Goal: Information Seeking & Learning: Learn about a topic

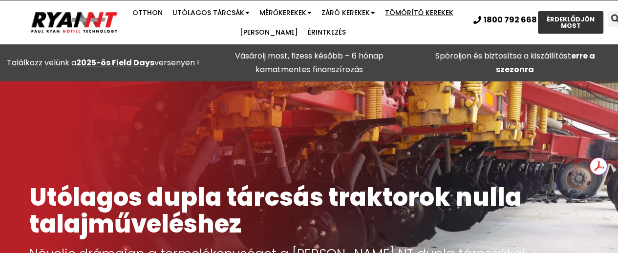
click at [413, 12] on font "Tömörítő kerekek" at bounding box center [419, 13] width 68 height 10
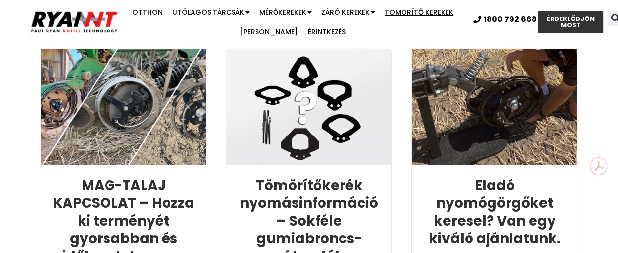
scroll to position [2610, 0]
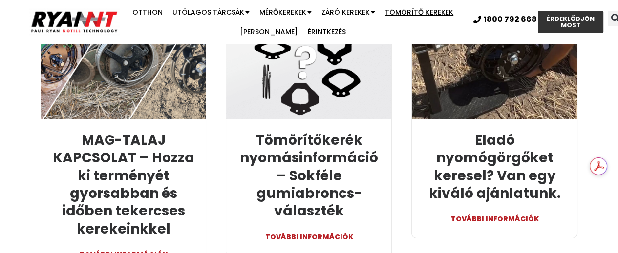
click at [503, 214] on font "TOVÁBBI INFORMÁCIÓK" at bounding box center [494, 219] width 88 height 10
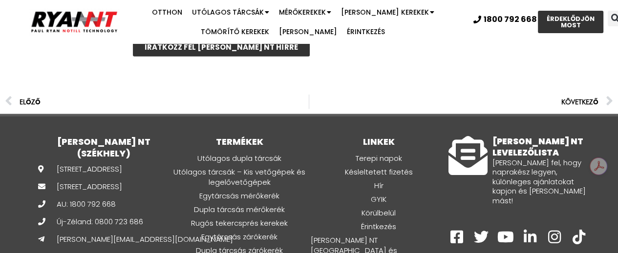
scroll to position [2084, 0]
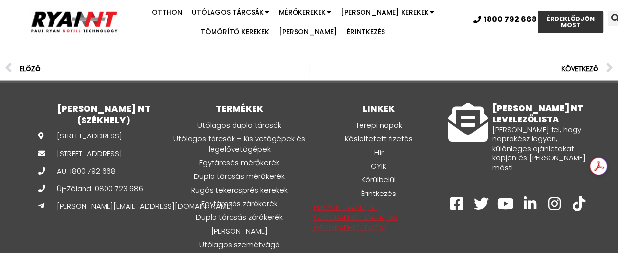
click at [380, 202] on font "RYAN NT USA és Kanada" at bounding box center [354, 217] width 86 height 31
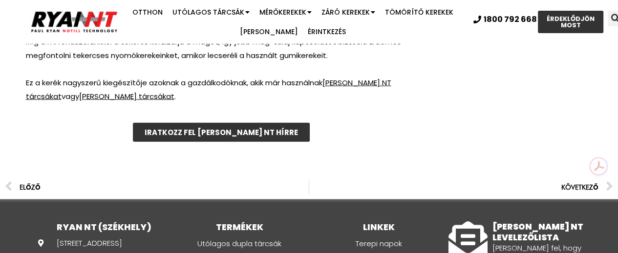
scroll to position [2004, 0]
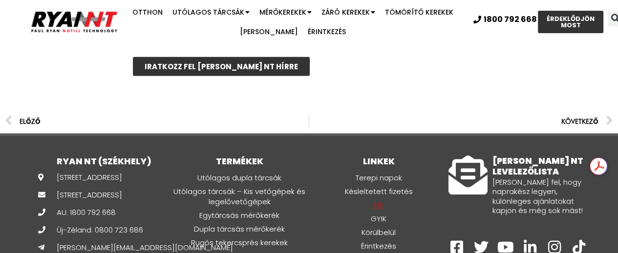
click at [377, 200] on font "Hír" at bounding box center [378, 205] width 9 height 10
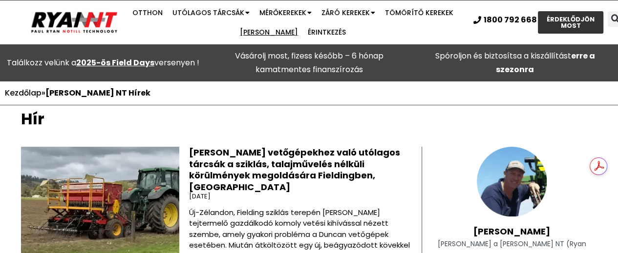
click at [270, 31] on font "[PERSON_NAME]" at bounding box center [269, 32] width 58 height 10
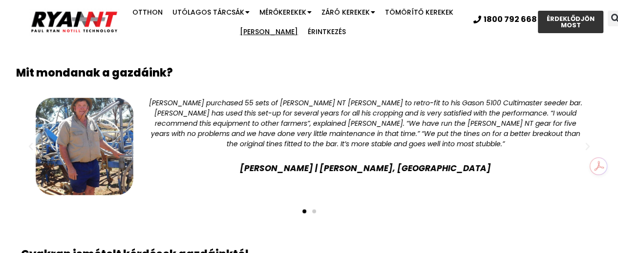
scroll to position [1478, 0]
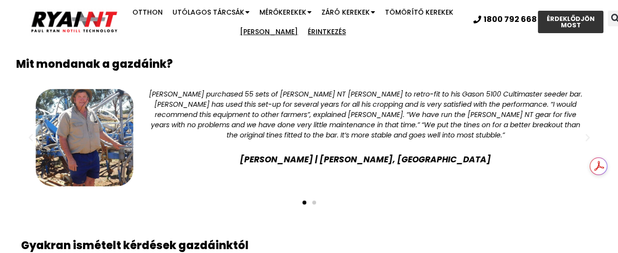
click at [314, 30] on font "Érintkezés" at bounding box center [327, 32] width 38 height 10
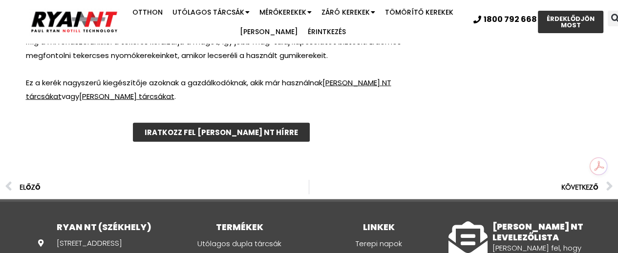
scroll to position [2004, 0]
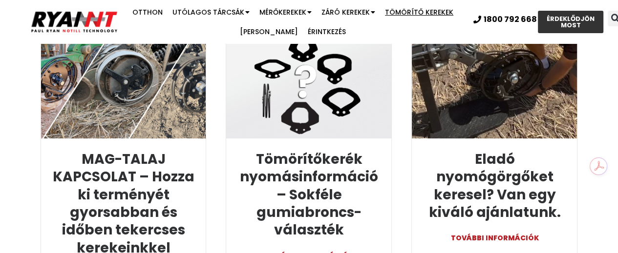
scroll to position [2539, 0]
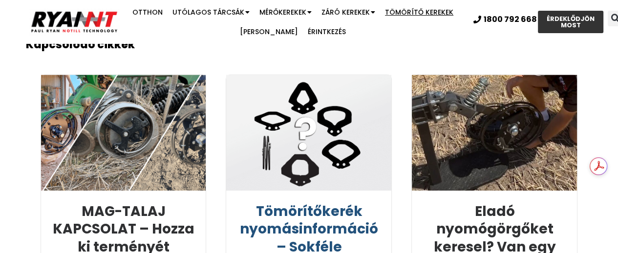
click at [309, 217] on font "Tömörítőkerék nyomásinformáció – Sokféle gumiabroncs-választék" at bounding box center [309, 247] width 138 height 90
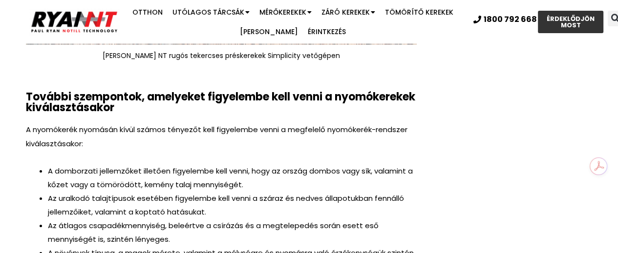
scroll to position [2663, 0]
